Goal: Information Seeking & Learning: Learn about a topic

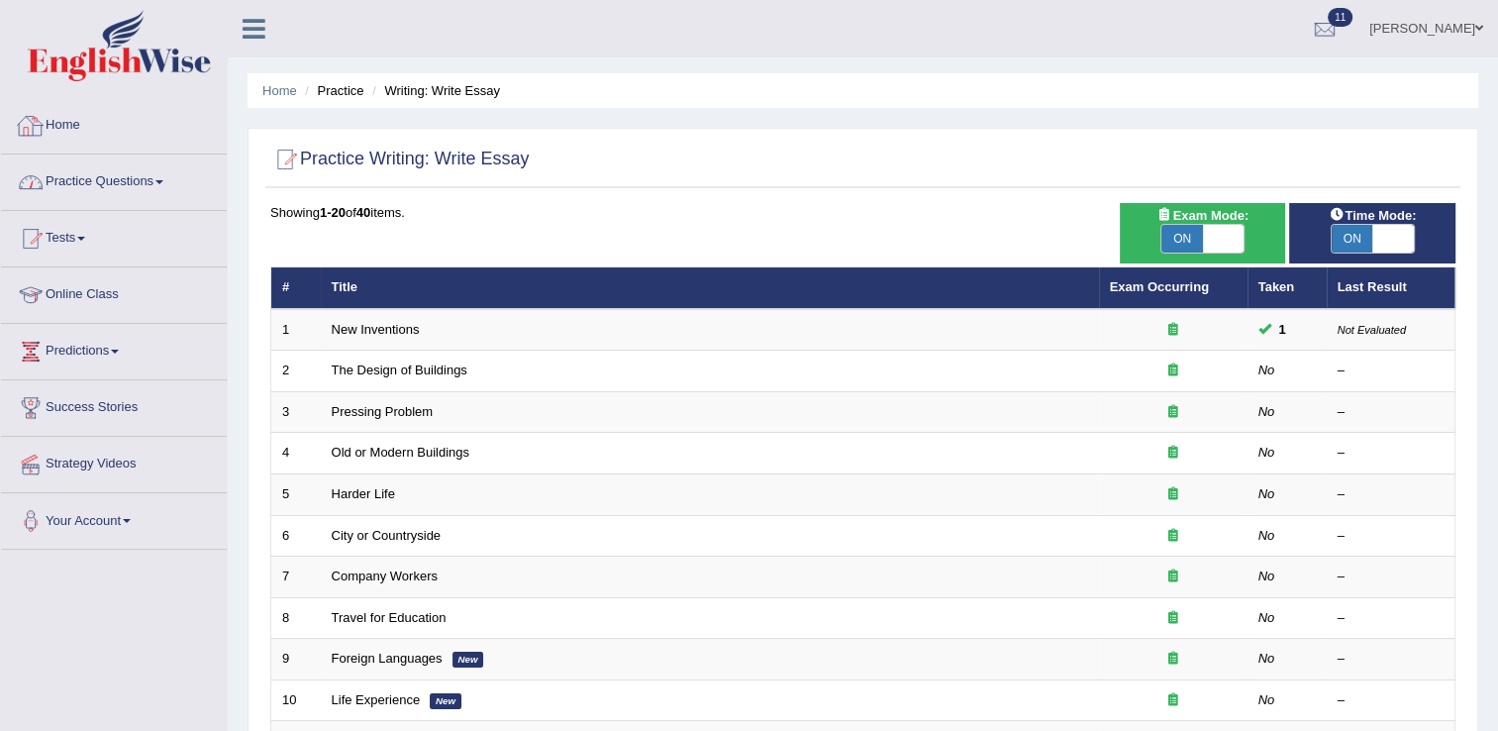
click at [72, 183] on link "Practice Questions" at bounding box center [114, 179] width 226 height 50
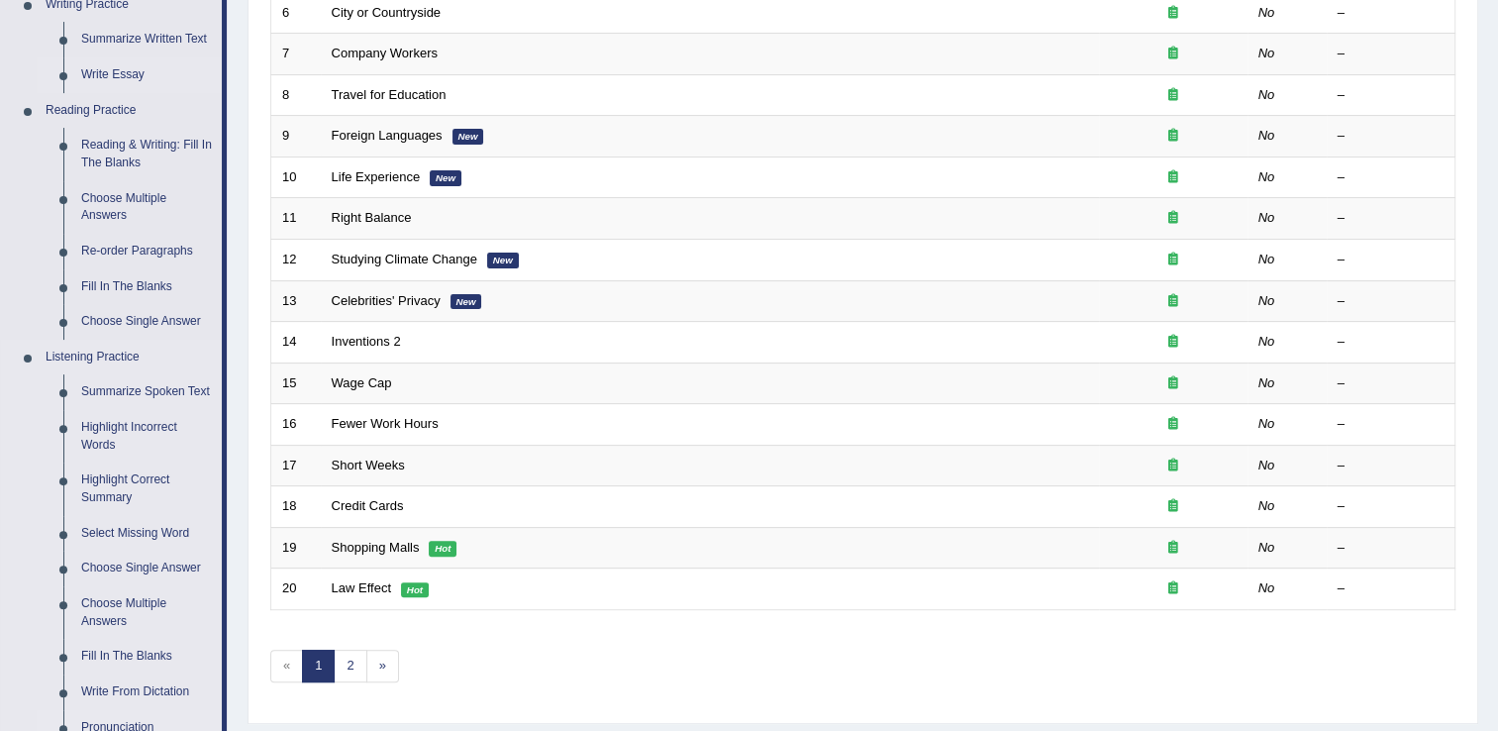
scroll to position [554, 0]
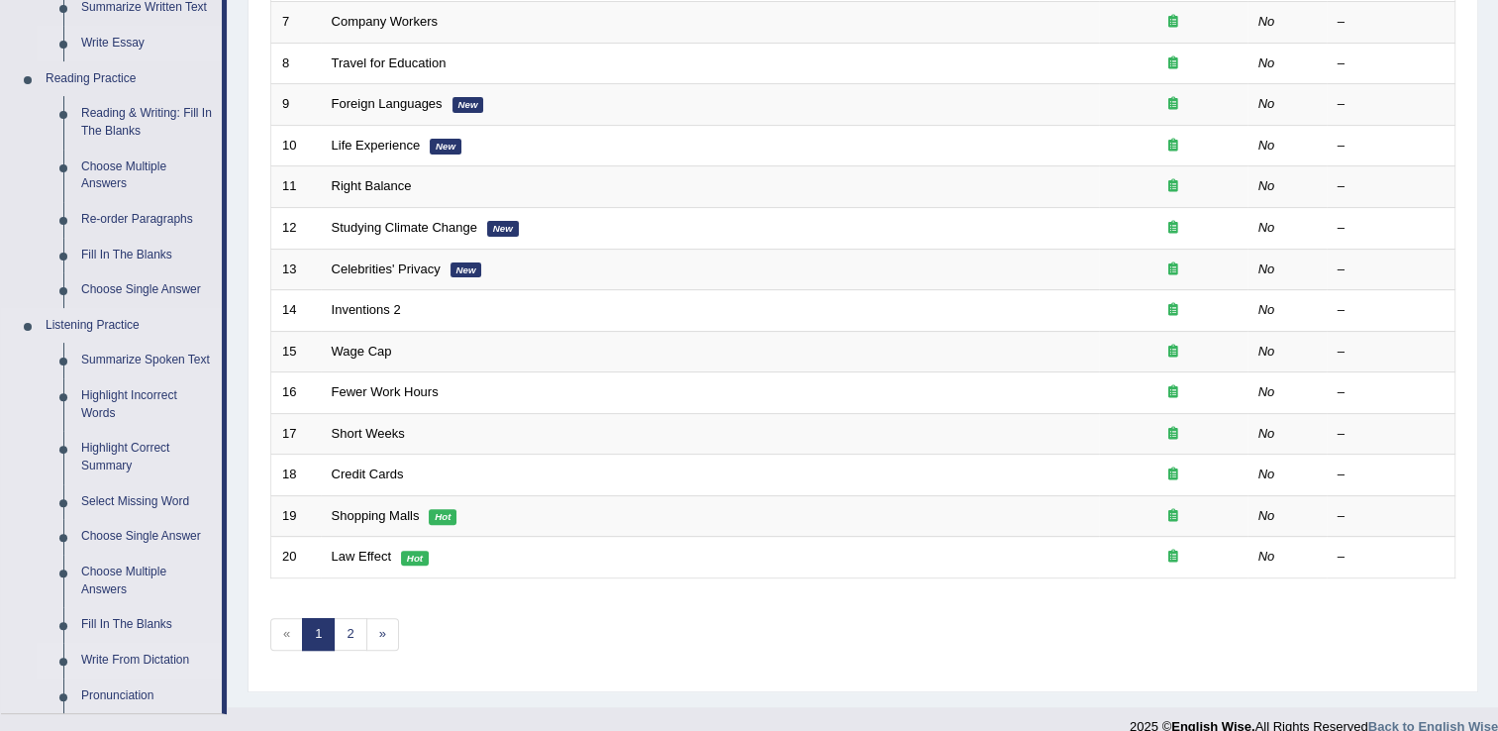
click at [179, 666] on link "Write From Dictation" at bounding box center [146, 661] width 149 height 36
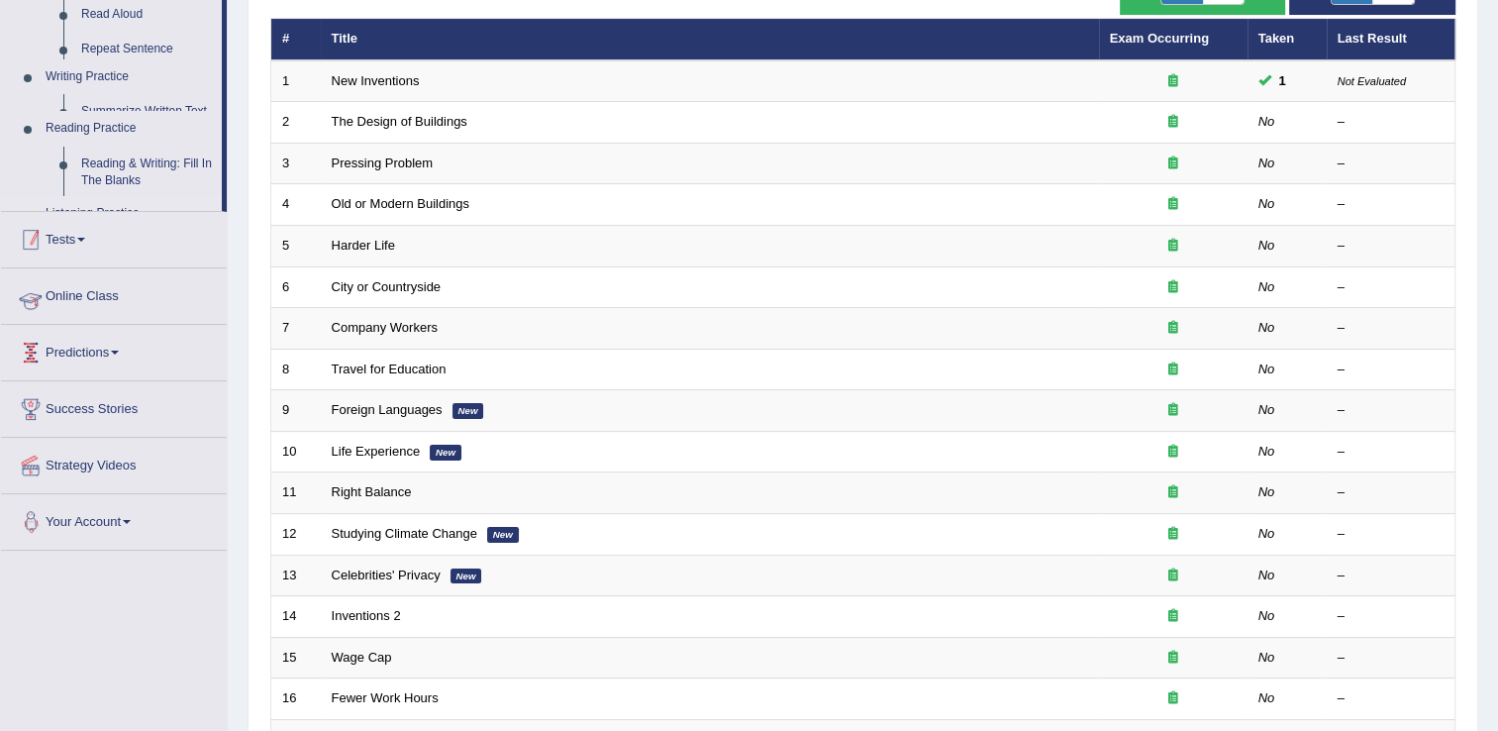
scroll to position [323, 0]
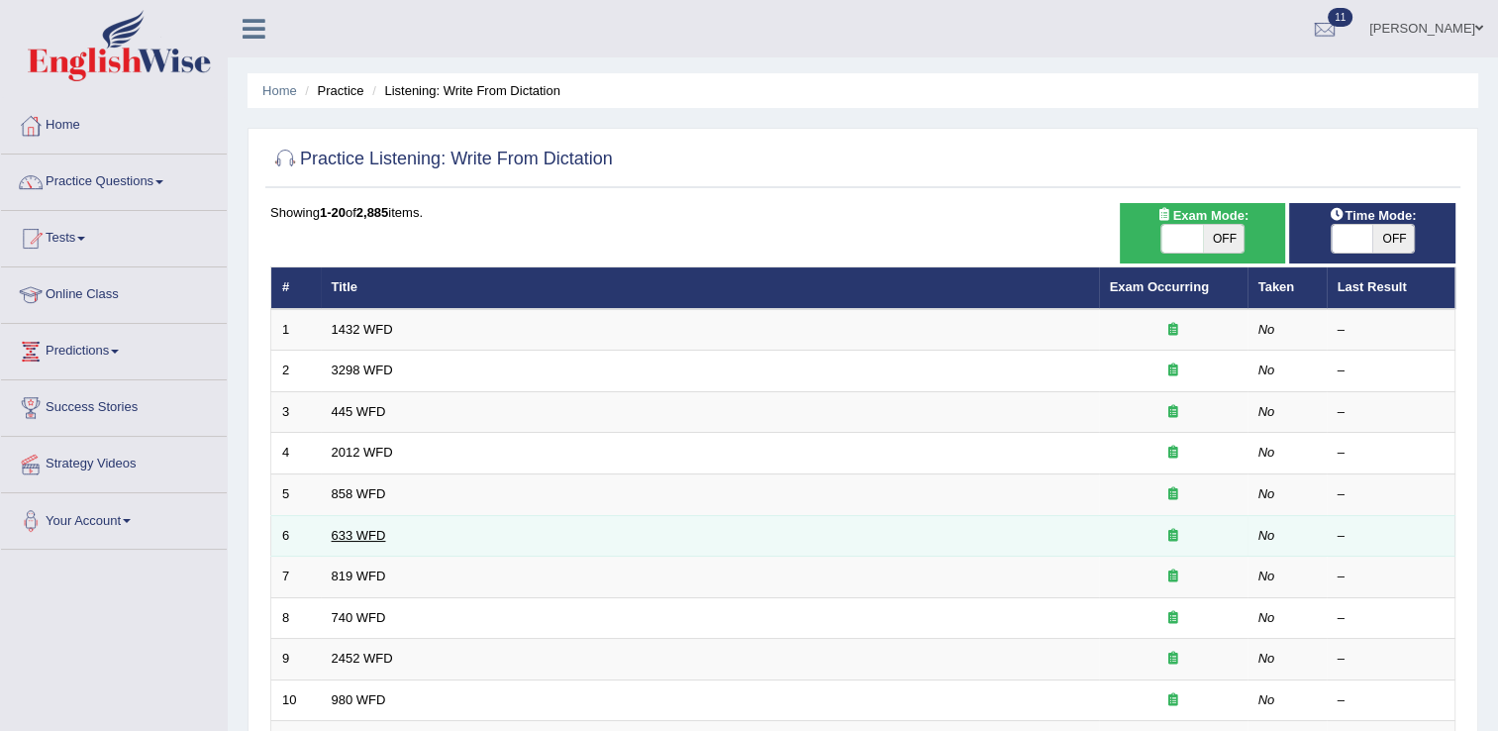
click at [355, 534] on link "633 WFD" at bounding box center [359, 535] width 54 height 15
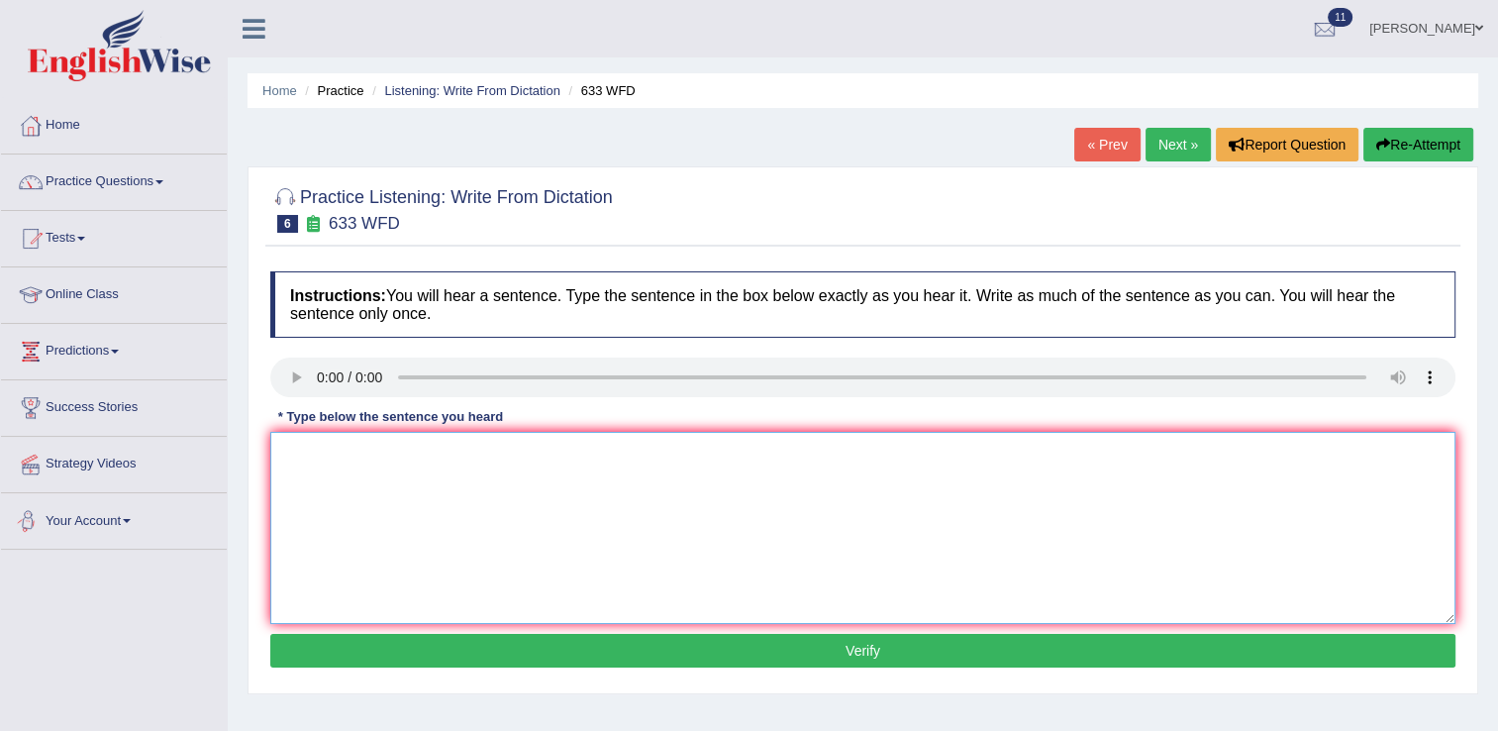
click at [345, 469] on textarea at bounding box center [862, 528] width 1185 height 192
type textarea "Research show at excercise make sence of feel better."
click at [839, 649] on button "Verify" at bounding box center [862, 651] width 1185 height 34
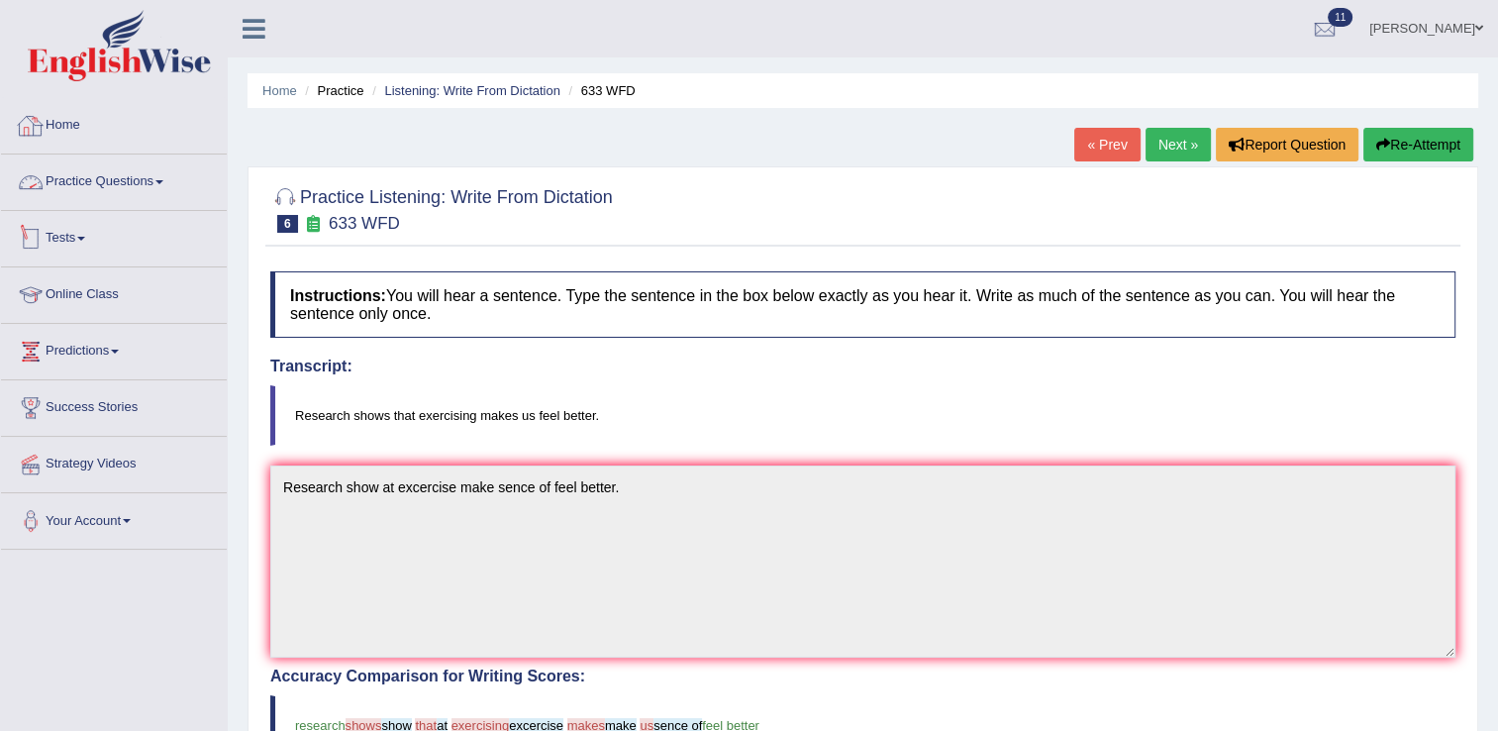
click at [135, 156] on link "Practice Questions" at bounding box center [114, 179] width 226 height 50
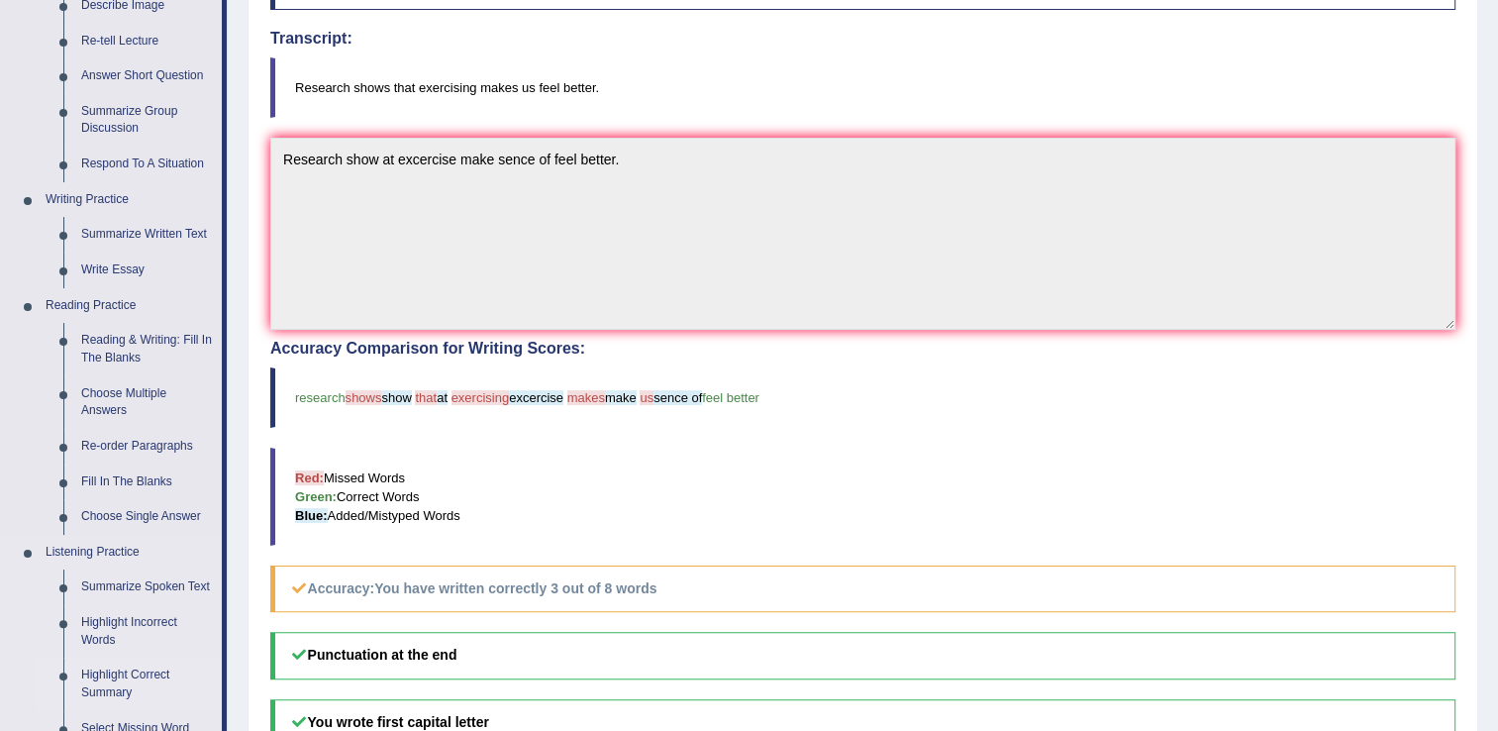
scroll to position [356, 0]
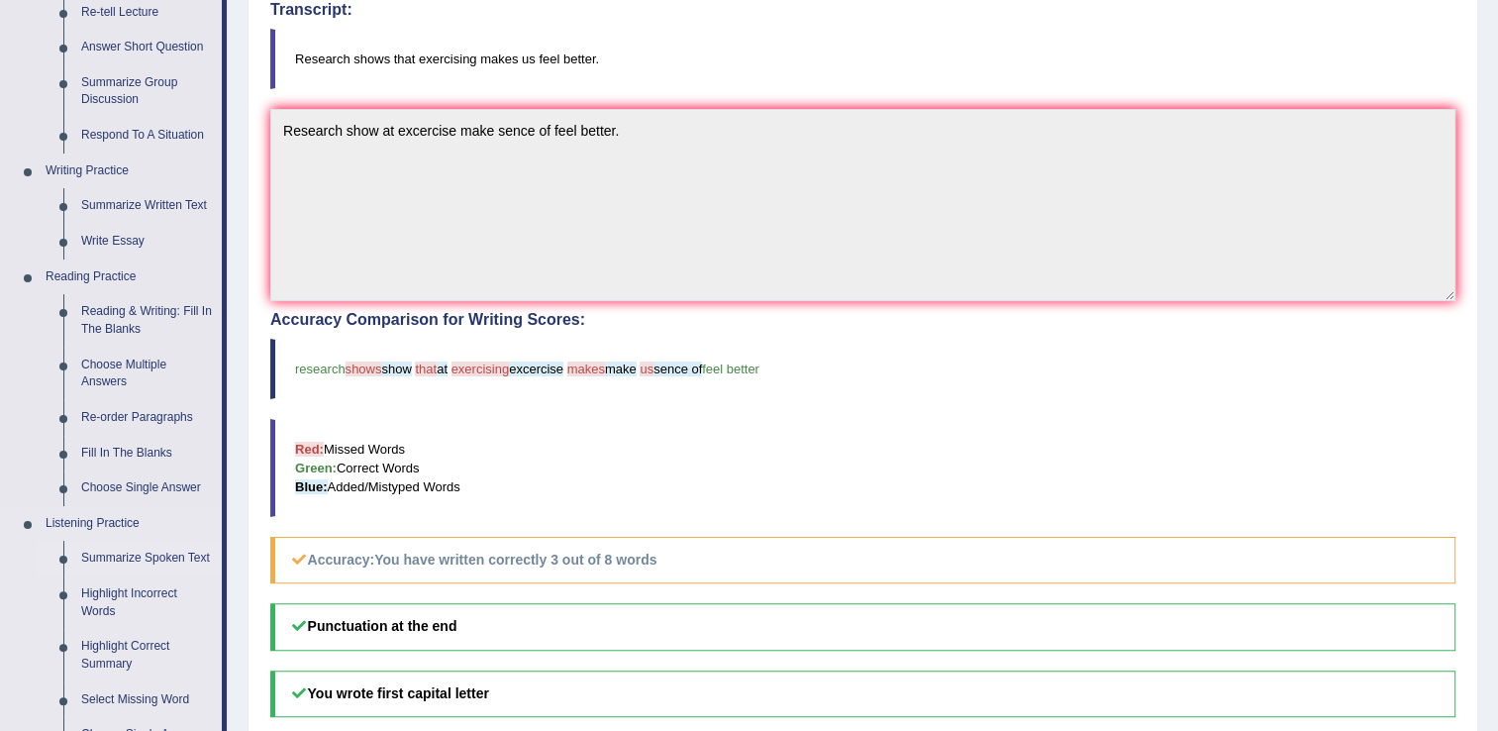
click at [174, 567] on link "Summarize Spoken Text" at bounding box center [146, 559] width 149 height 36
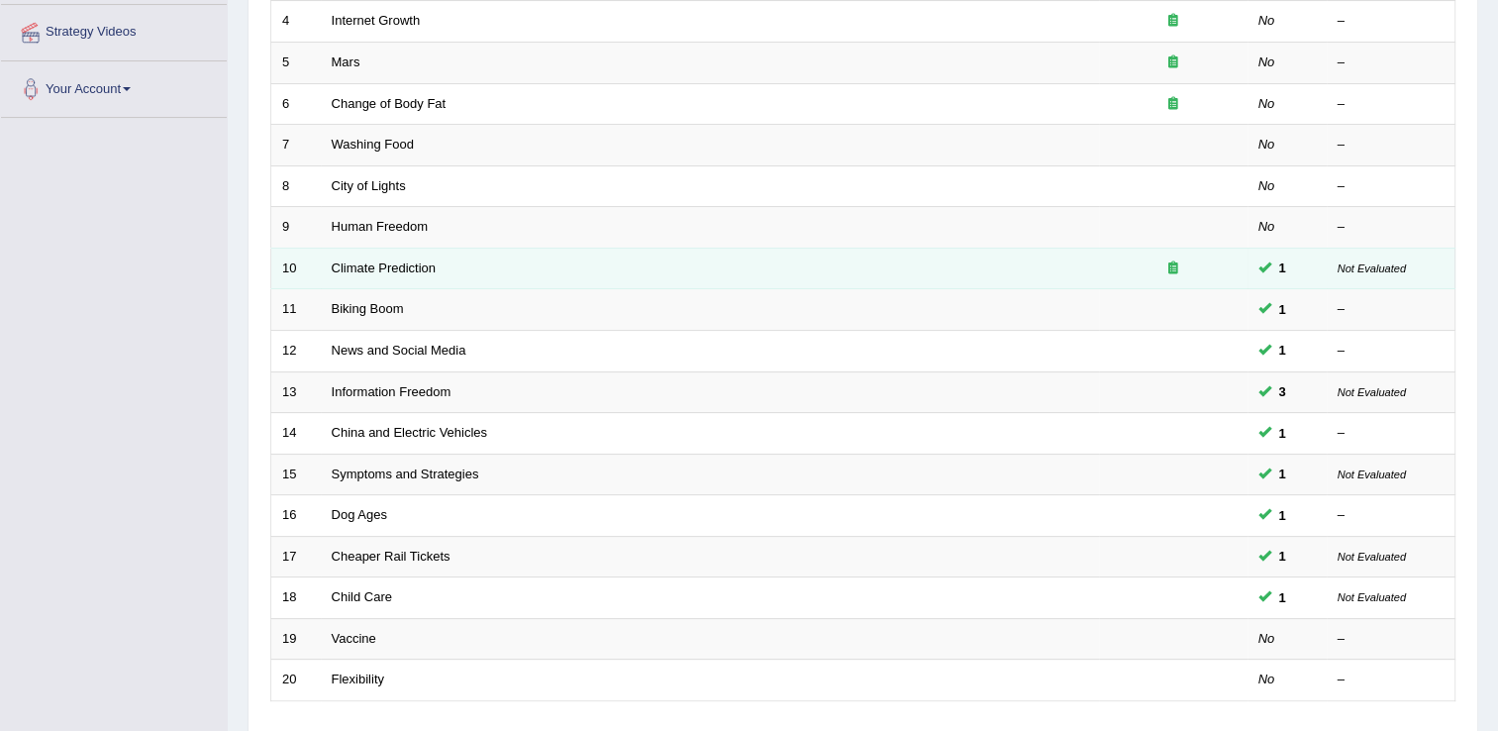
scroll to position [574, 0]
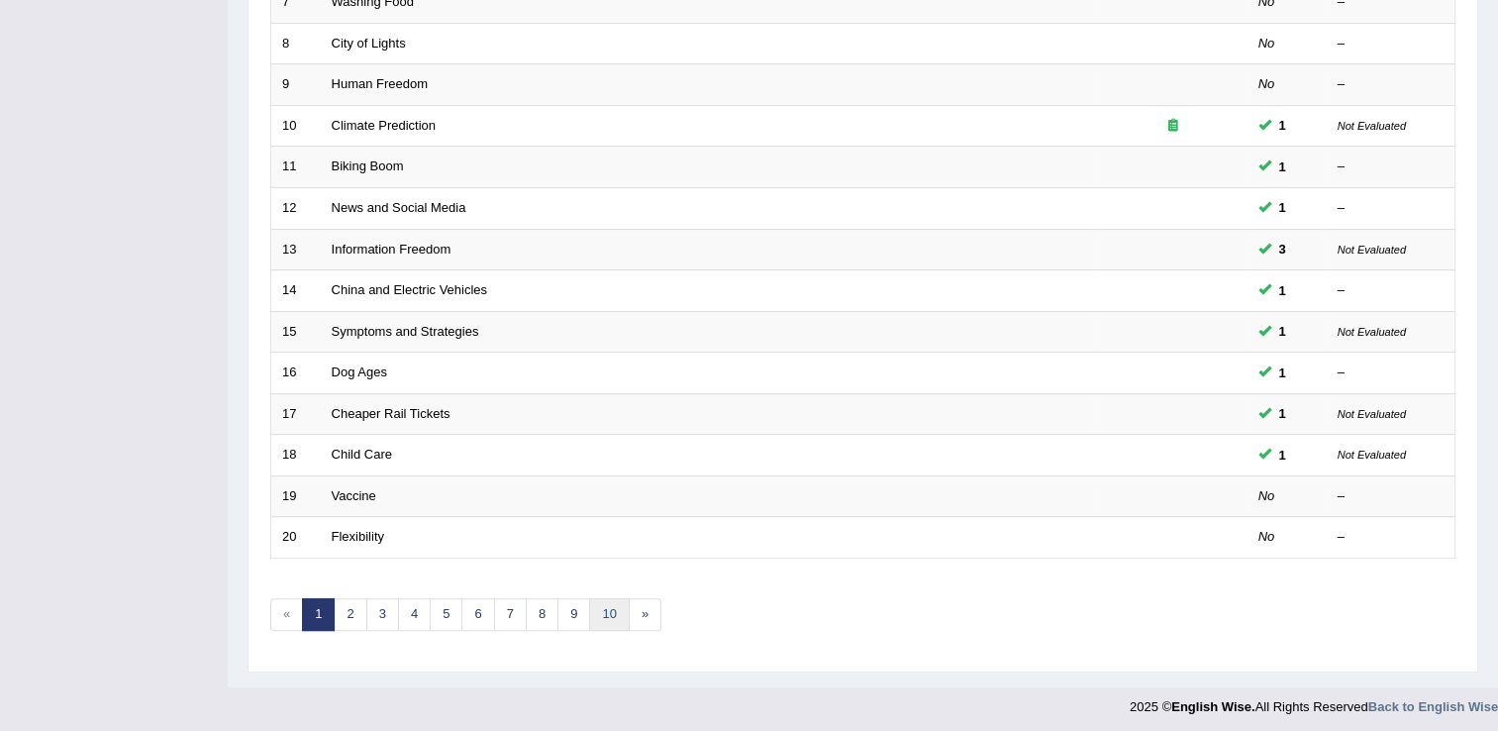
click at [594, 613] on link "10" at bounding box center [609, 614] width 40 height 33
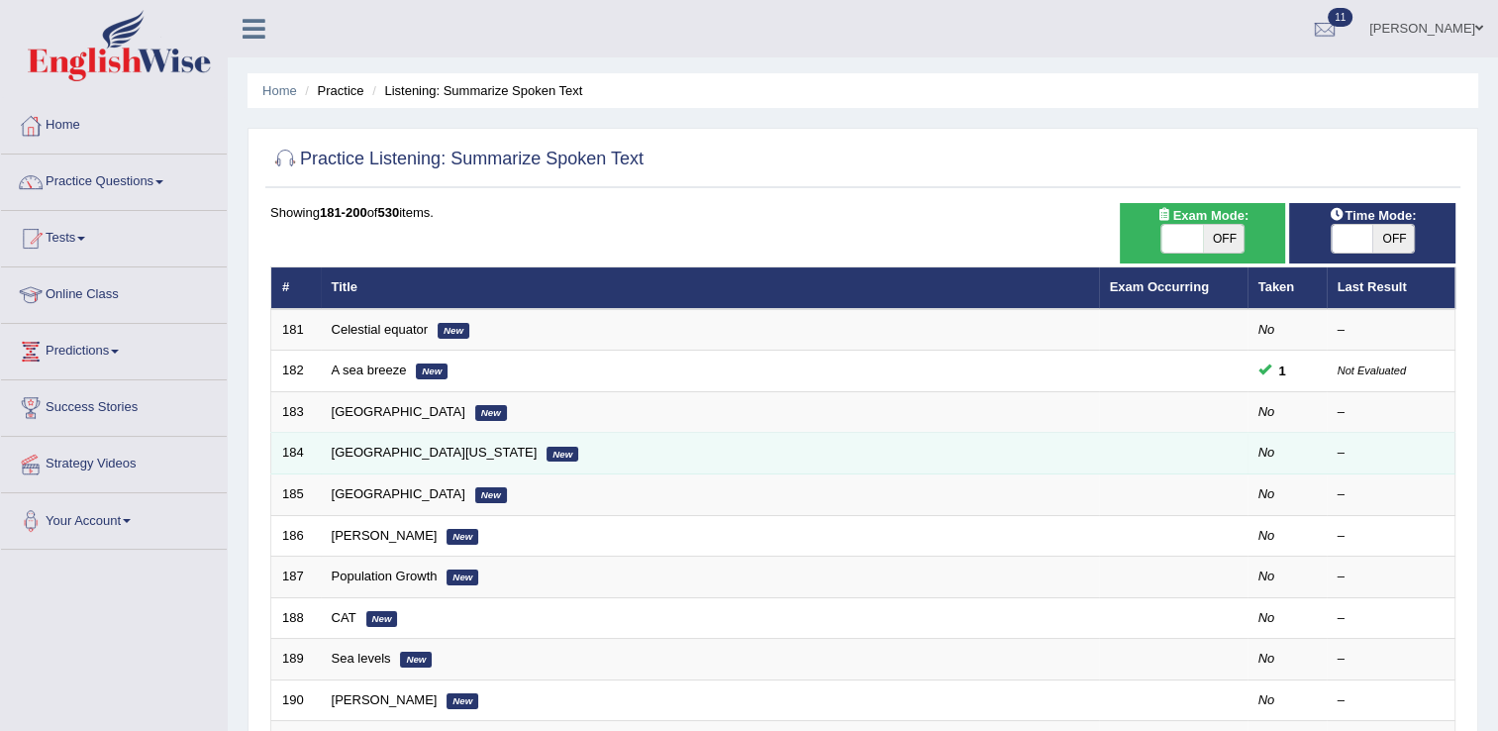
click at [379, 460] on td "[GEOGRAPHIC_DATA][US_STATE] New" at bounding box center [710, 454] width 778 height 42
click at [364, 450] on link "[GEOGRAPHIC_DATA][US_STATE]" at bounding box center [435, 452] width 206 height 15
click at [364, 450] on link "Baja California" at bounding box center [435, 452] width 206 height 15
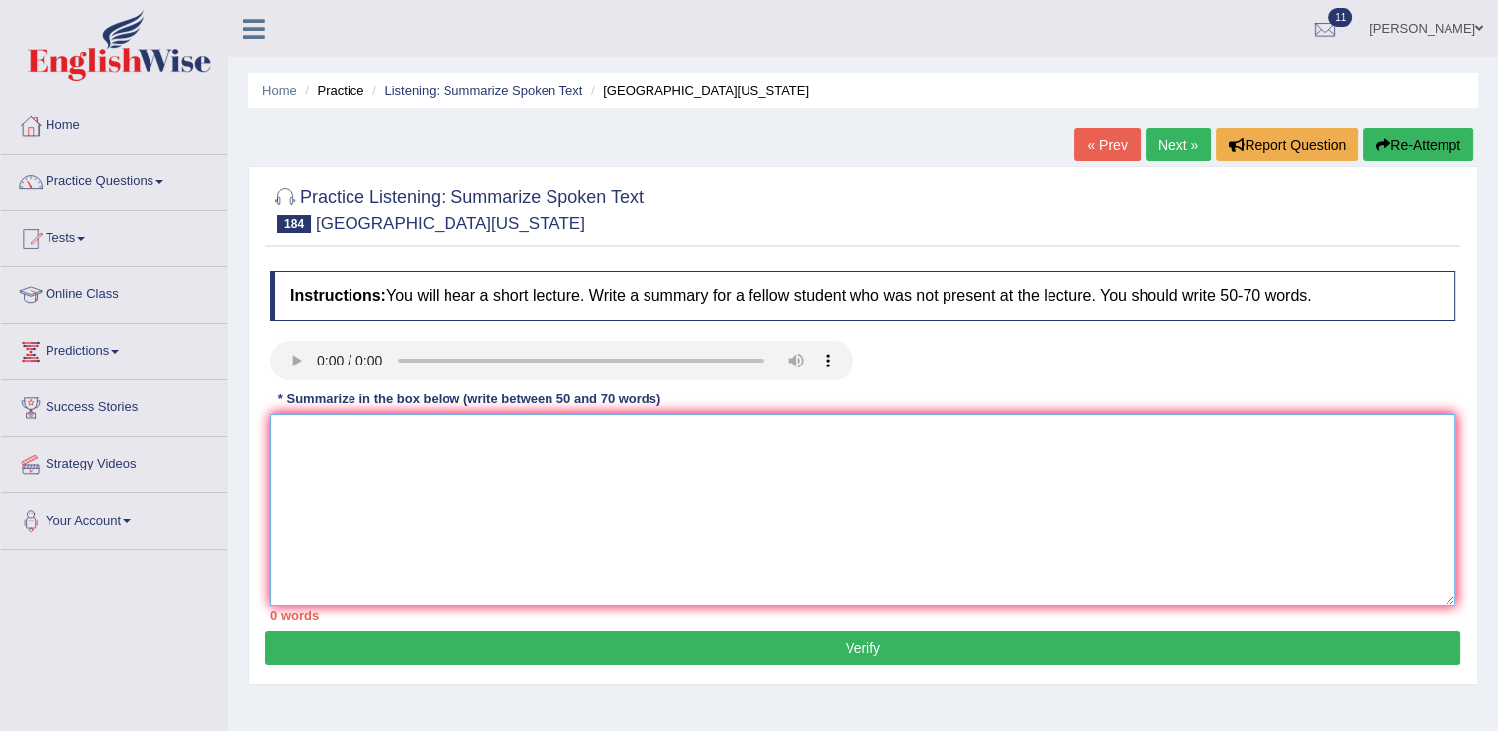
click at [281, 442] on textarea at bounding box center [862, 510] width 1185 height 192
click at [283, 436] on textarea at bounding box center [862, 510] width 1185 height 192
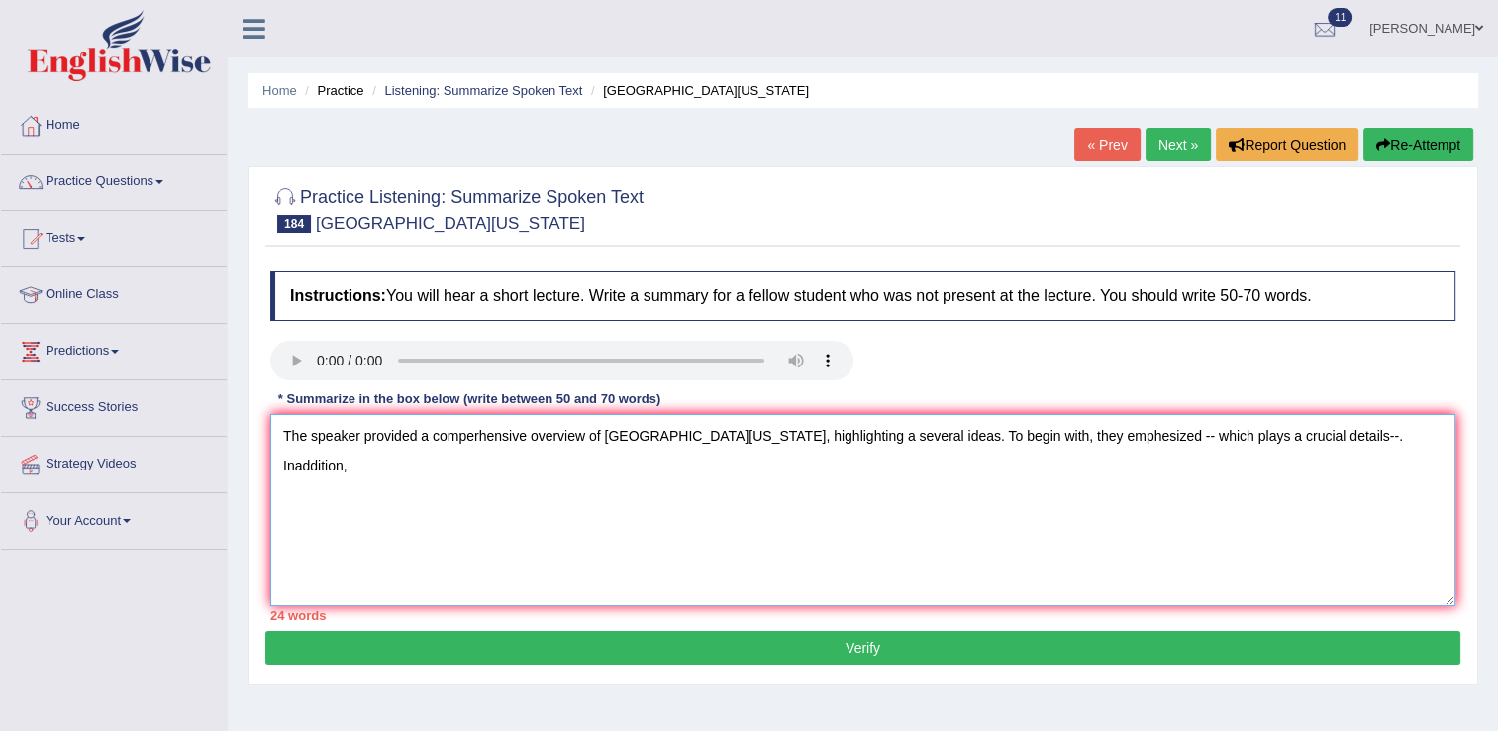
click at [1271, 435] on textarea "The speaker provided a comperhensive overview of baja california, highlighting …" at bounding box center [862, 510] width 1185 height 192
click at [1338, 438] on textarea "The speaker provided a comperhensive overview of baja california, highlighting …" at bounding box center [862, 510] width 1185 height 192
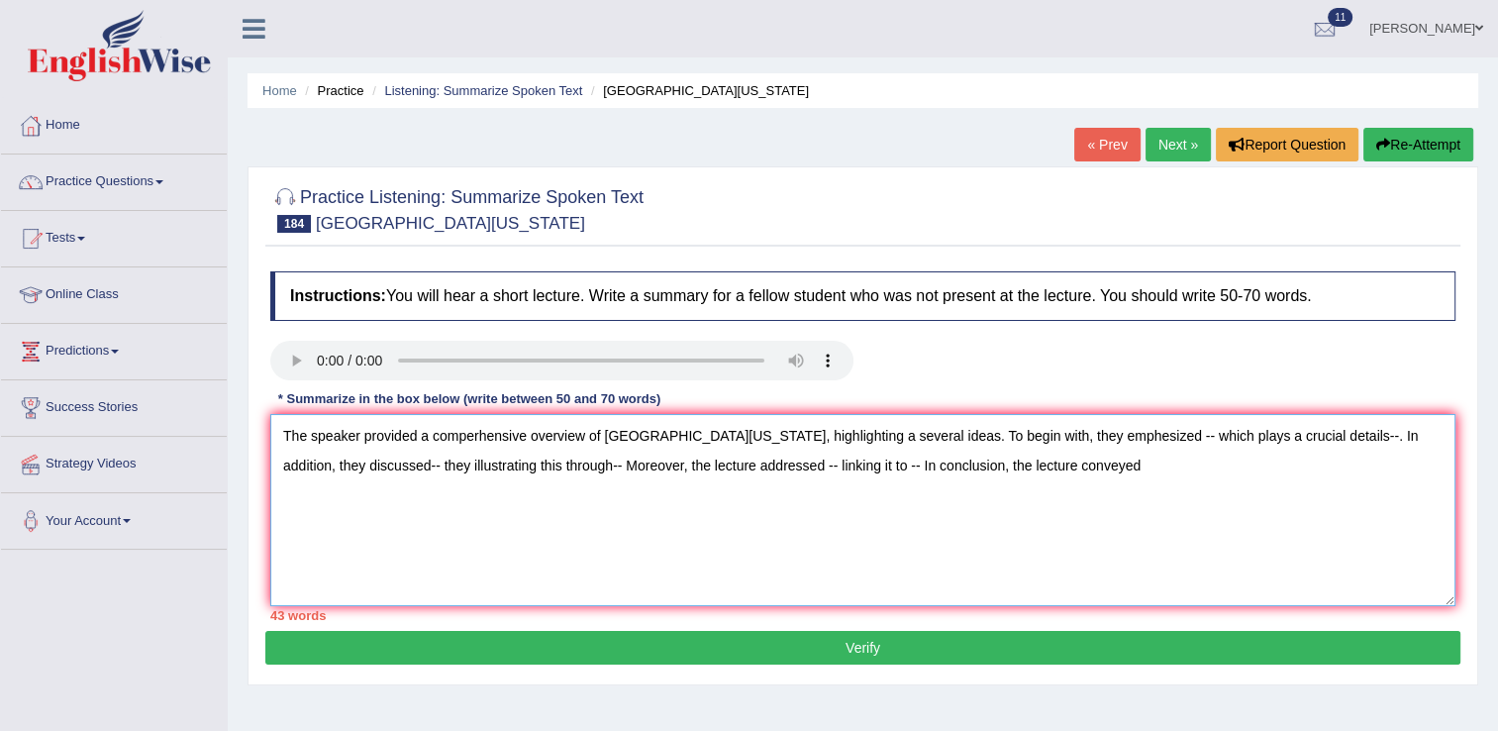
click at [1076, 432] on textarea "The speaker provided a comperhensive overview of baja california, highlighting …" at bounding box center [862, 510] width 1185 height 192
click at [1389, 433] on textarea "The speaker provided a comperhensive overview of baja california, highlighting …" at bounding box center [862, 510] width 1185 height 192
click at [520, 467] on textarea "The speaker provided a comperhensive overview of baja california, highlighting …" at bounding box center [862, 510] width 1185 height 192
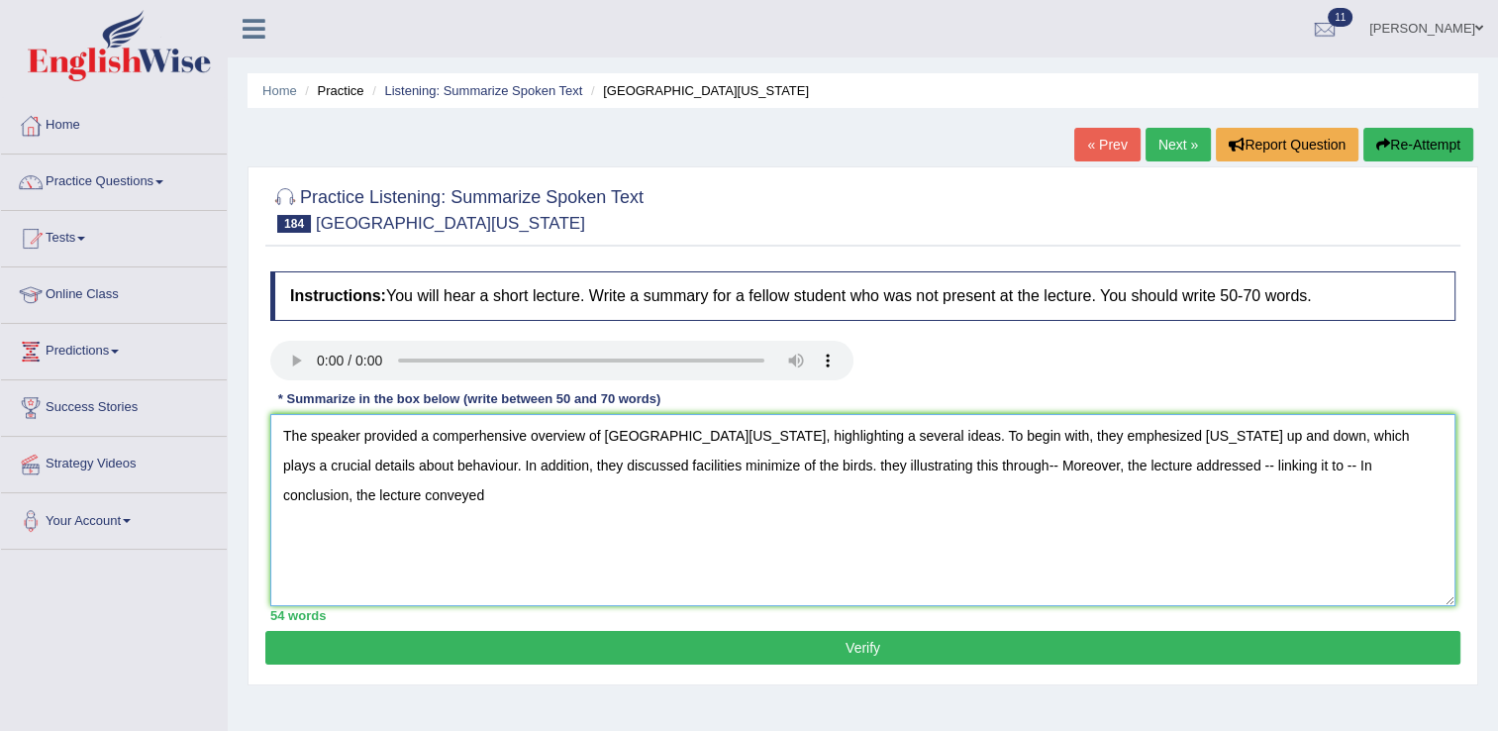
click at [713, 461] on textarea "The speaker provided a comperhensive overview of baja california, highlighting …" at bounding box center [862, 510] width 1185 height 192
click at [891, 464] on textarea "The speaker provided a comperhensive overview of baja california, highlighting …" at bounding box center [862, 510] width 1185 height 192
click at [390, 493] on textarea "The speaker provided a comperhensive overview of baja california, highlighting …" at bounding box center [862, 510] width 1185 height 192
type textarea "The speaker provided a comperhensive overview of baja california, highlighting …"
click at [861, 645] on button "Verify" at bounding box center [862, 648] width 1195 height 34
